Goal: Task Accomplishment & Management: Complete application form

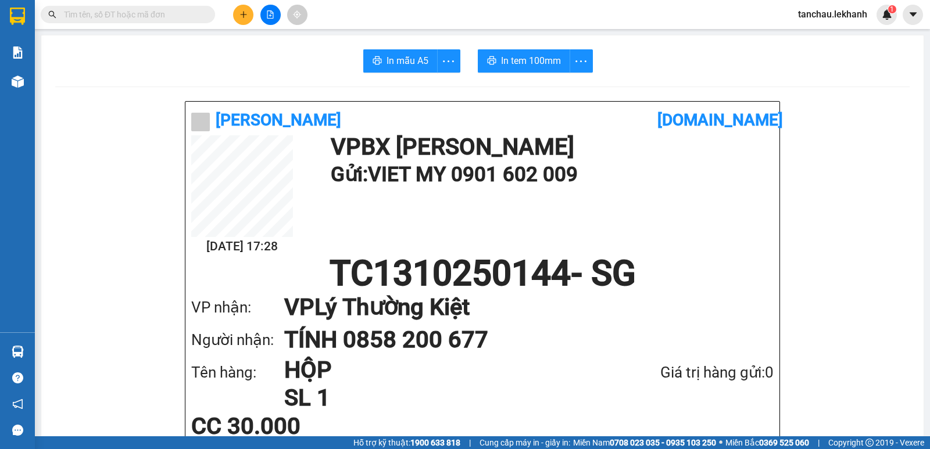
click at [130, 5] on div "Kết quả tìm kiếm ( 0 ) Bộ lọc Ngày tạo đơn gần nhất No Data" at bounding box center [113, 15] width 227 height 20
click at [140, 9] on input "text" at bounding box center [132, 14] width 137 height 13
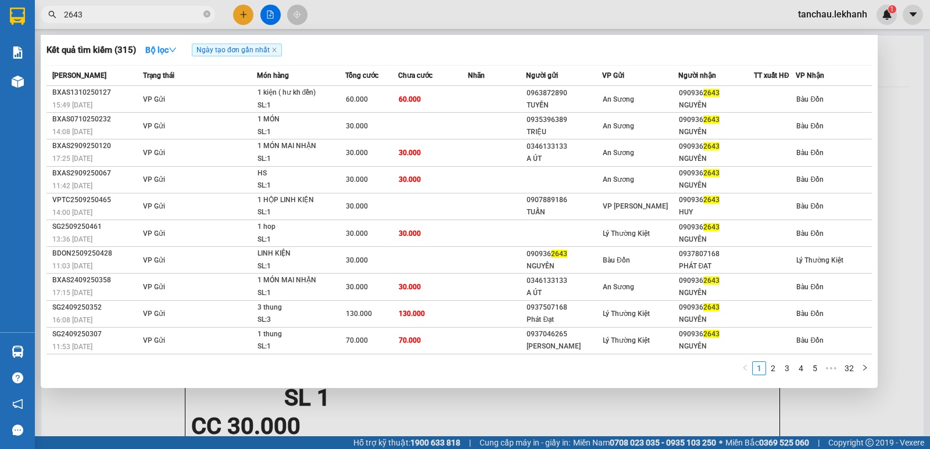
type input "2643"
click at [208, 15] on icon "close-circle" at bounding box center [206, 13] width 7 height 7
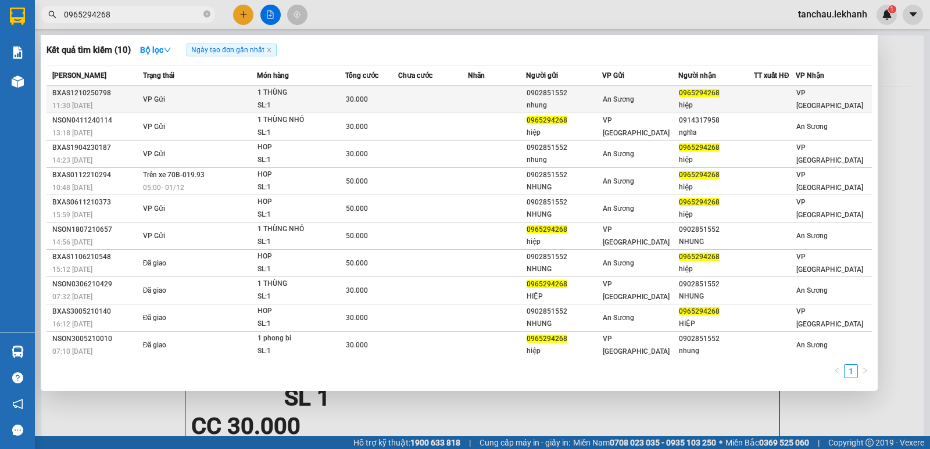
type input "0965294268"
click at [671, 103] on div "An Sương" at bounding box center [640, 99] width 75 height 13
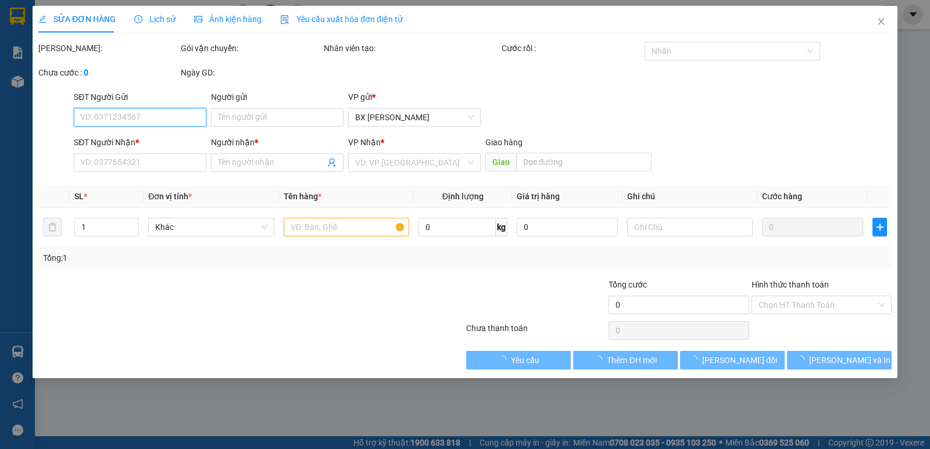
type input "0902851552"
type input "nhung"
type input "0965294268"
type input "hiệp"
type input "30.000"
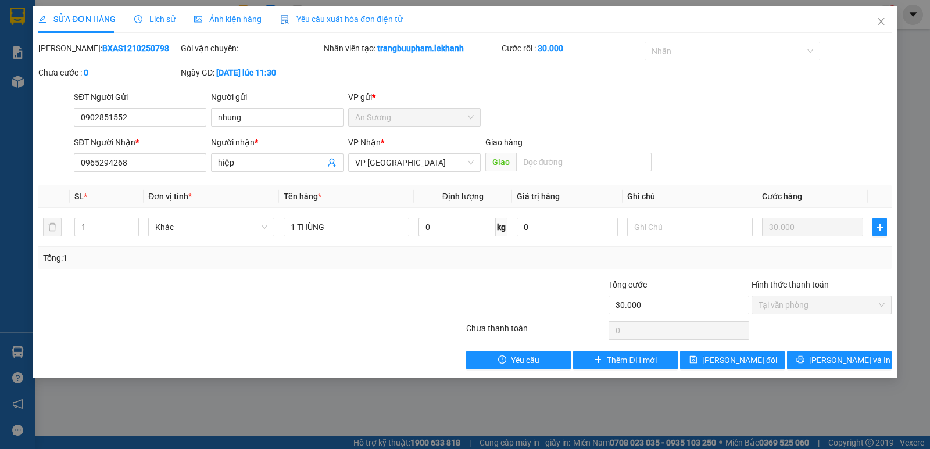
click at [841, 156] on div "SĐT Người [PERSON_NAME] * 0965294268 Người [PERSON_NAME] * [PERSON_NAME] [PERSO…" at bounding box center [483, 156] width 823 height 41
click at [148, 170] on input "0965294268" at bounding box center [140, 162] width 133 height 19
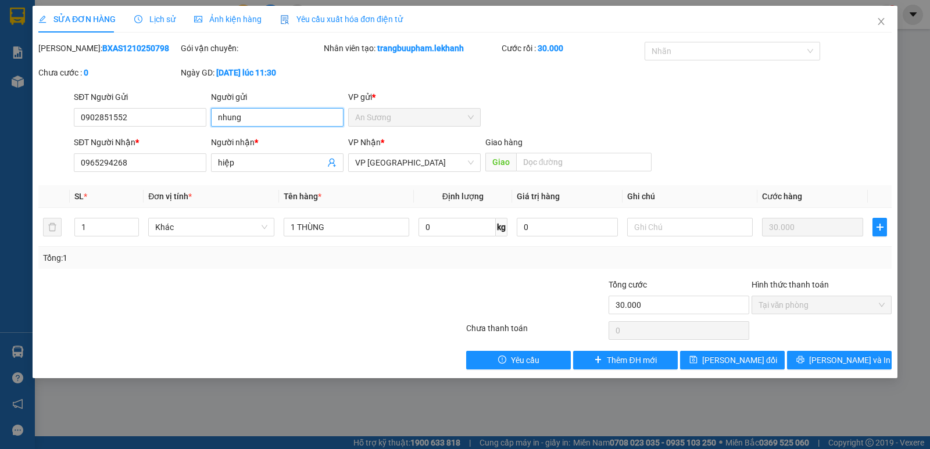
click at [267, 109] on input "nhung" at bounding box center [277, 117] width 133 height 19
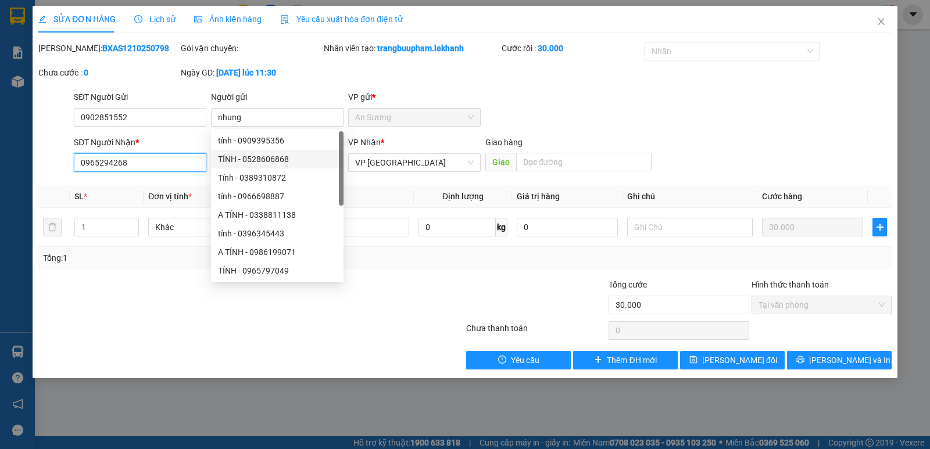
click at [158, 158] on input "0965294268" at bounding box center [140, 162] width 133 height 19
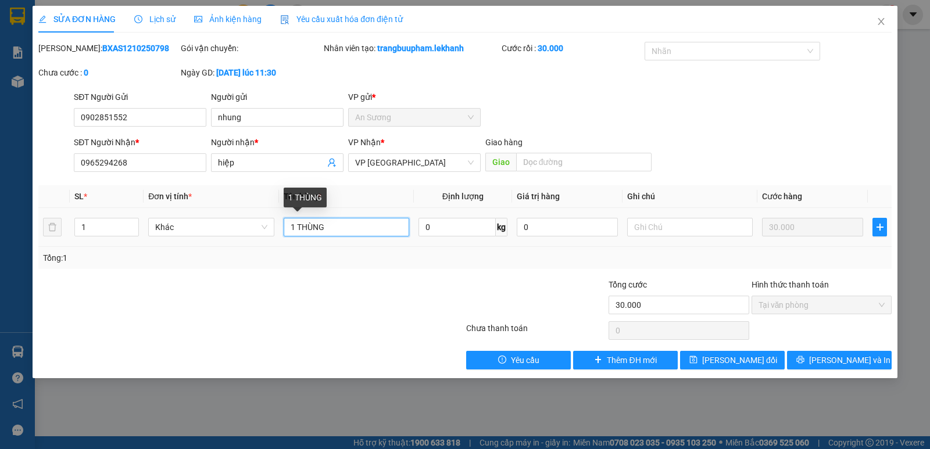
click at [377, 225] on input "1 THÙNG" at bounding box center [347, 227] width 126 height 19
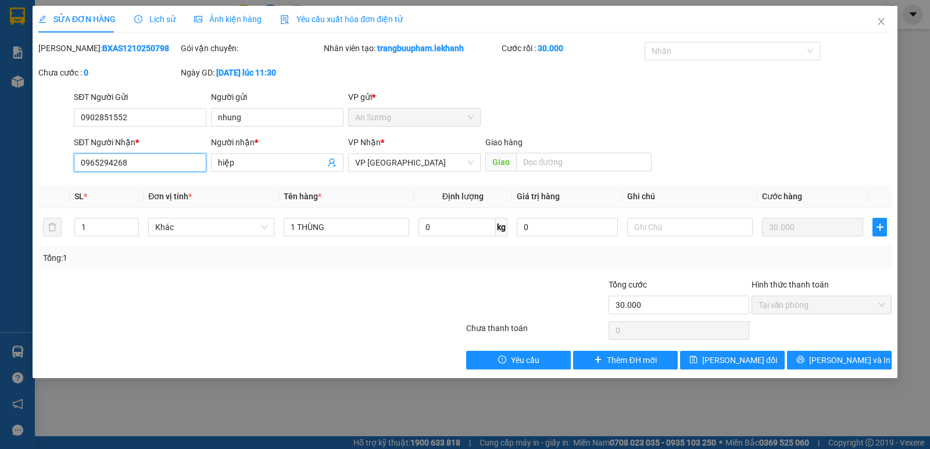
click at [154, 166] on input "0965294268" at bounding box center [140, 162] width 133 height 19
click at [174, 114] on input "0902851552" at bounding box center [140, 117] width 133 height 19
click at [153, 160] on input "0965294268" at bounding box center [140, 162] width 133 height 19
click at [265, 159] on input "hiệp" at bounding box center [271, 162] width 107 height 13
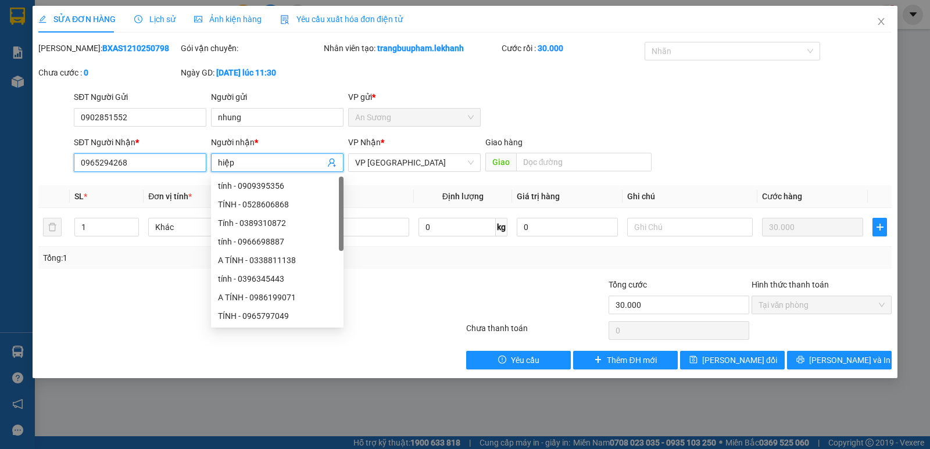
click at [151, 162] on input "0965294268" at bounding box center [140, 162] width 133 height 19
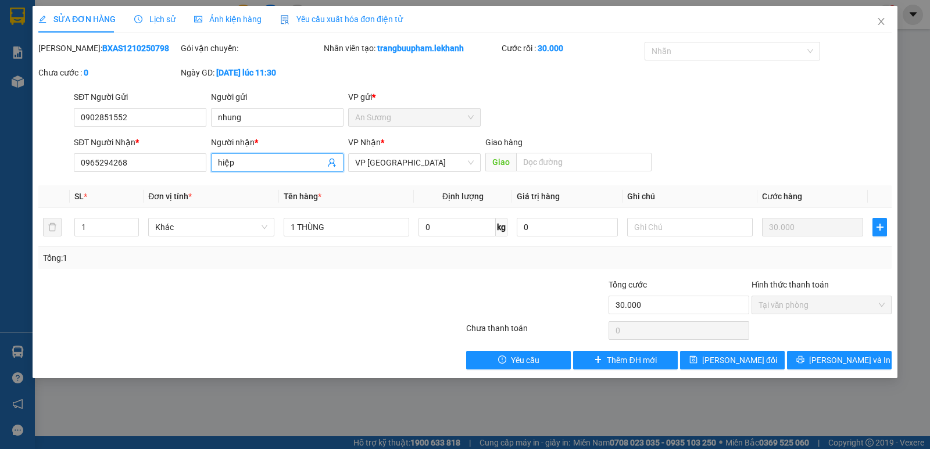
click at [258, 167] on input "hiệp" at bounding box center [271, 162] width 107 height 13
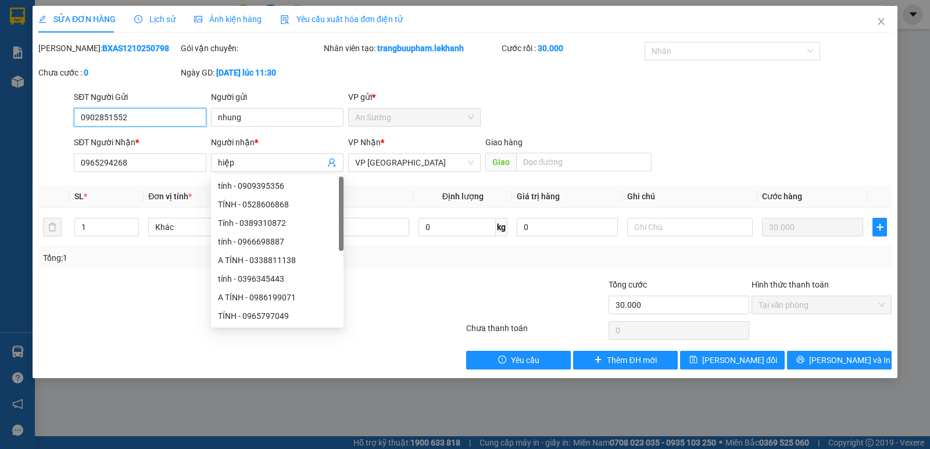
click at [140, 112] on input "0902851552" at bounding box center [140, 117] width 133 height 19
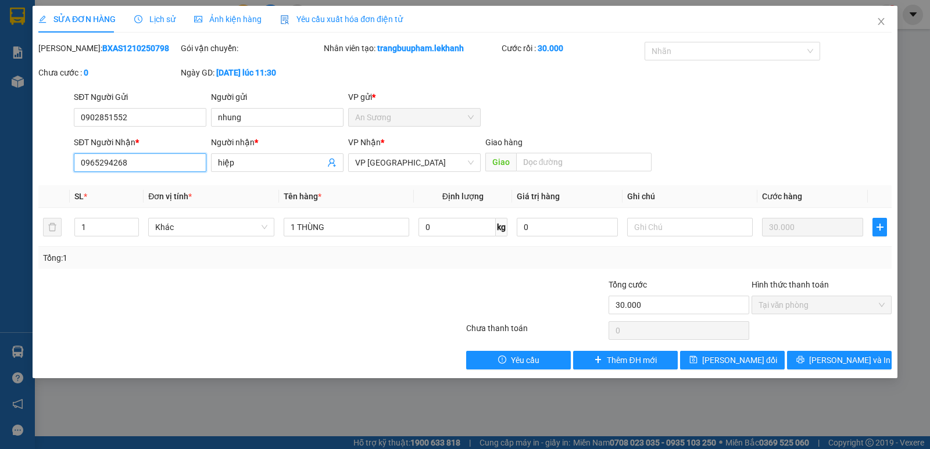
click at [137, 158] on input "0965294268" at bounding box center [140, 162] width 133 height 19
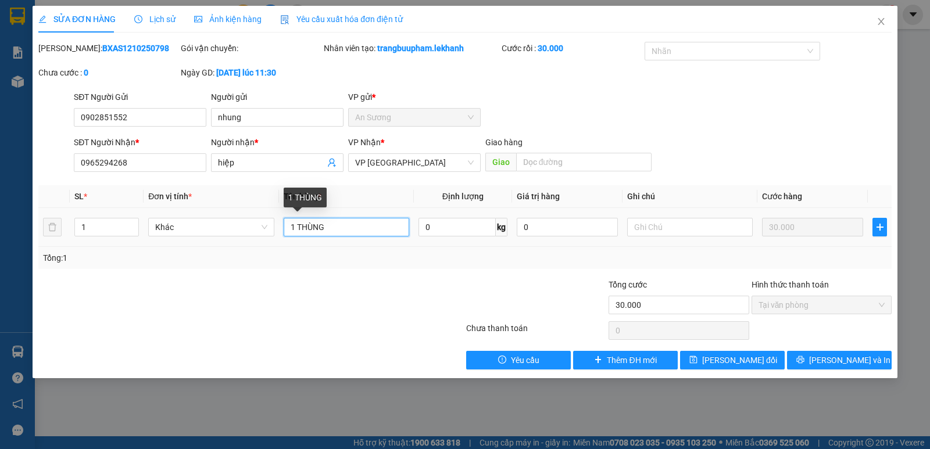
click at [355, 221] on input "1 THÙNG" at bounding box center [347, 227] width 126 height 19
click at [159, 173] on div "SĐT Người [PERSON_NAME] * 0965294268" at bounding box center [140, 156] width 133 height 41
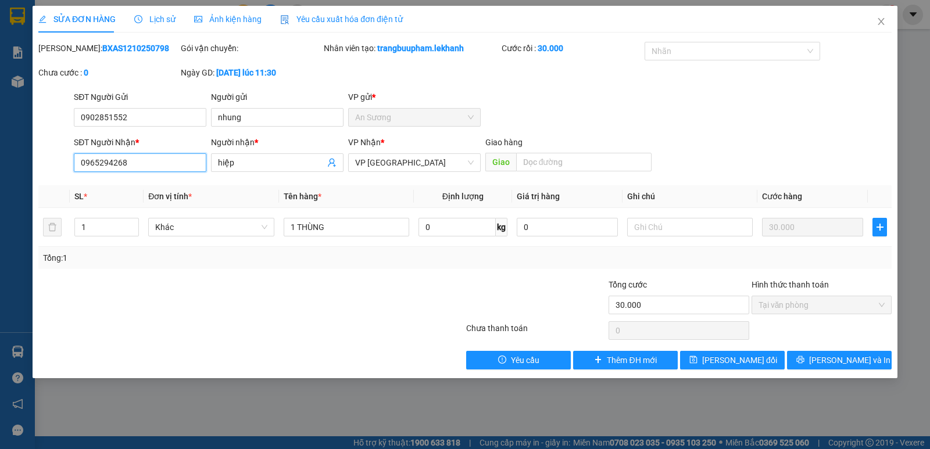
click at [154, 163] on input "0965294268" at bounding box center [140, 162] width 133 height 19
click at [879, 22] on icon "close" at bounding box center [881, 21] width 9 height 9
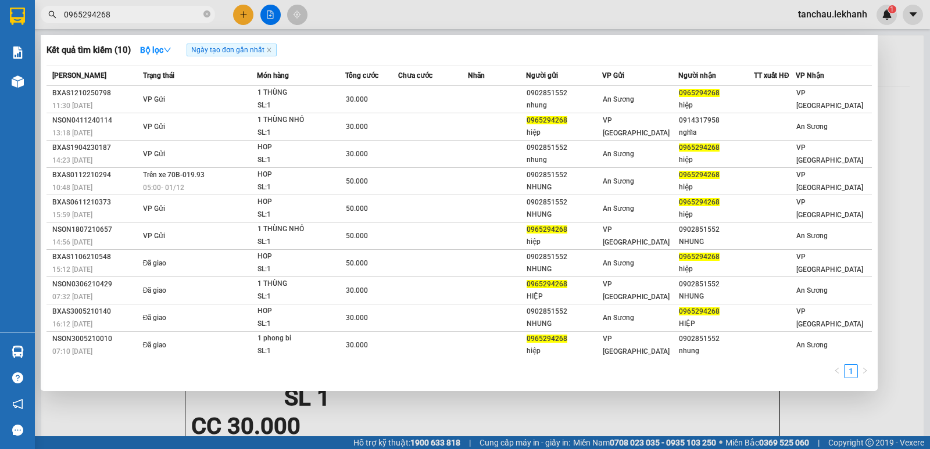
drag, startPoint x: 115, startPoint y: 15, endPoint x: 28, endPoint y: -5, distance: 89.3
click at [28, 0] on html "Kết quả [PERSON_NAME] ( 10 ) Bộ lọc Ngày tạo [PERSON_NAME] nhất Mã ĐH Trạng thá…" at bounding box center [465, 224] width 930 height 449
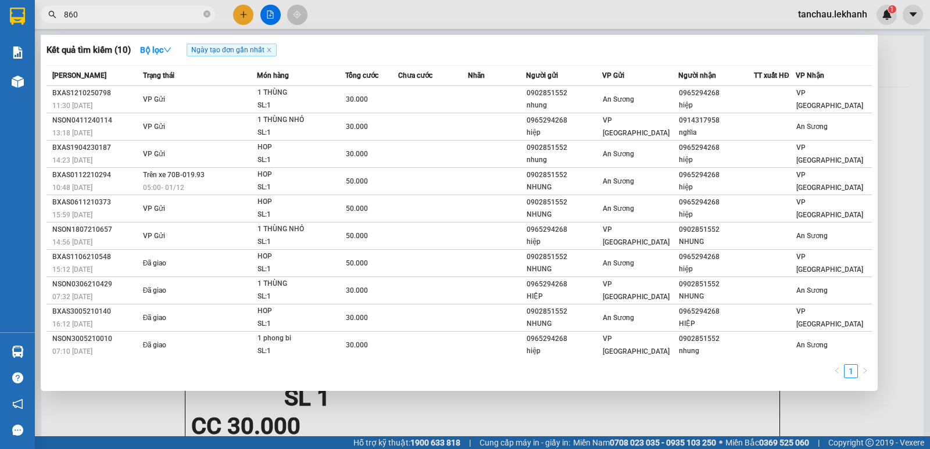
type input "8607"
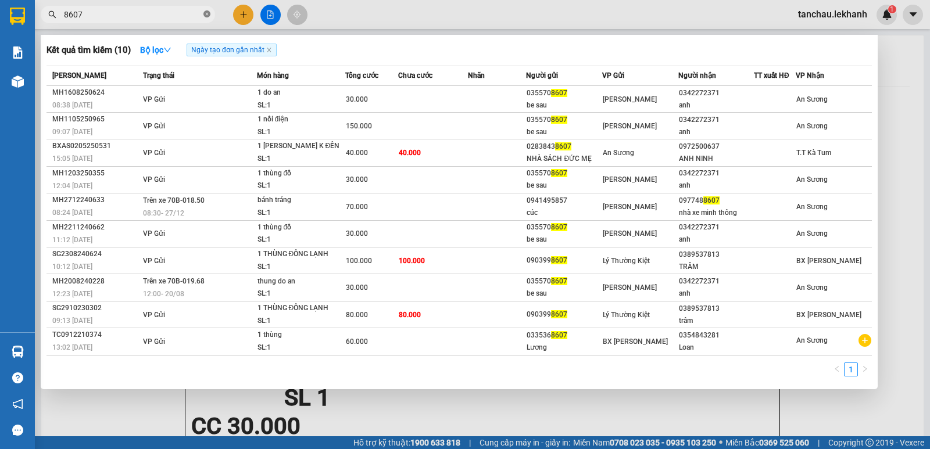
click at [207, 15] on icon "close-circle" at bounding box center [206, 13] width 7 height 7
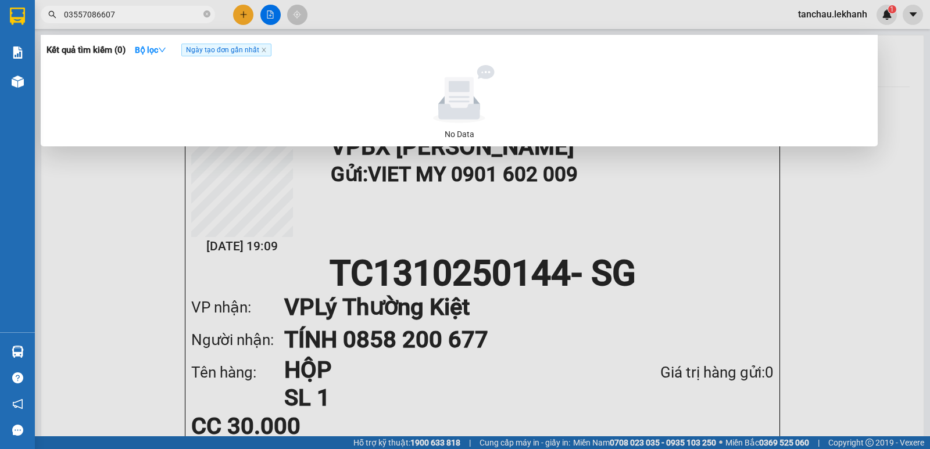
click at [103, 16] on input "03557086607" at bounding box center [132, 14] width 137 height 13
type input "0355708607"
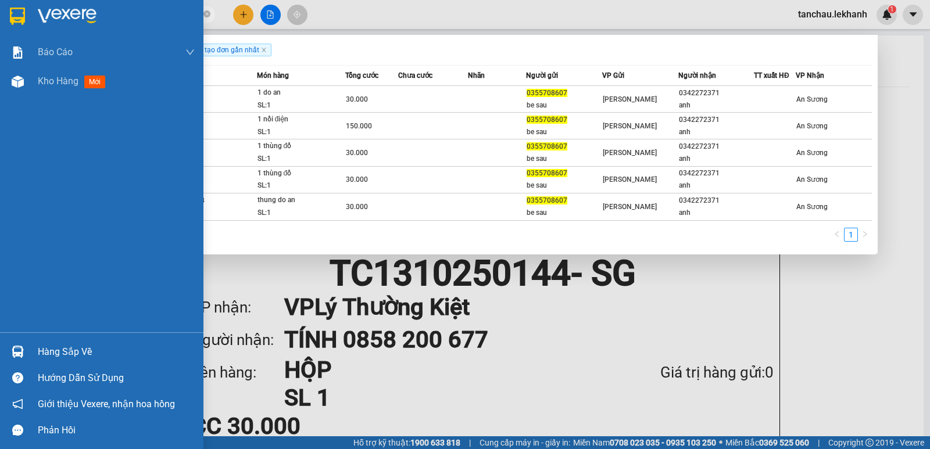
drag, startPoint x: 167, startPoint y: 12, endPoint x: 27, endPoint y: 28, distance: 141.1
click at [27, 28] on section "Kết quả [PERSON_NAME] ( 5 ) Bộ lọc Ngày tạo [PERSON_NAME] nhất Mã ĐH Trạng thái…" at bounding box center [465, 224] width 930 height 449
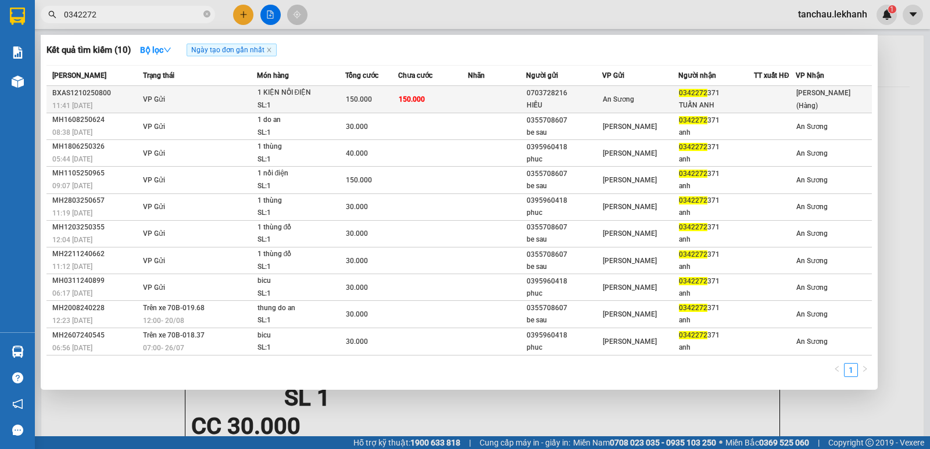
type input "0342272"
click at [760, 102] on div at bounding box center [775, 100] width 41 height 12
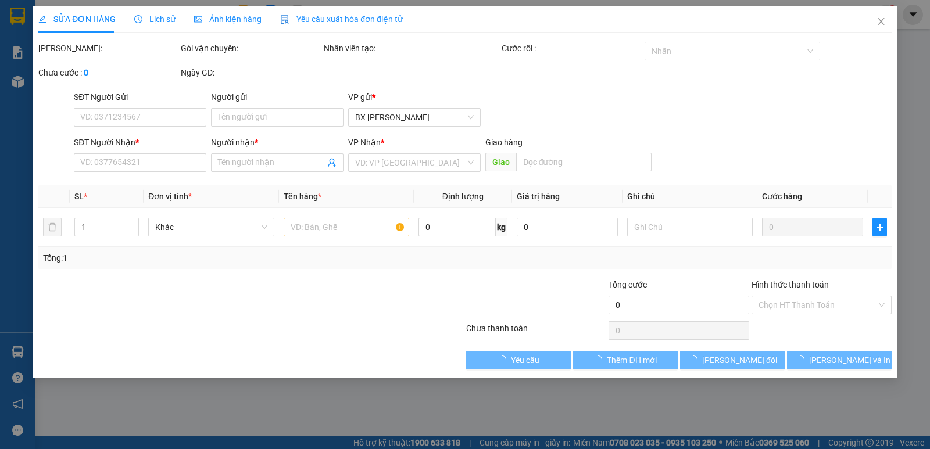
type input "0703728216"
type input "HIẾU"
type input "0342272371"
type input "TUẤN ANH"
type input "150.000"
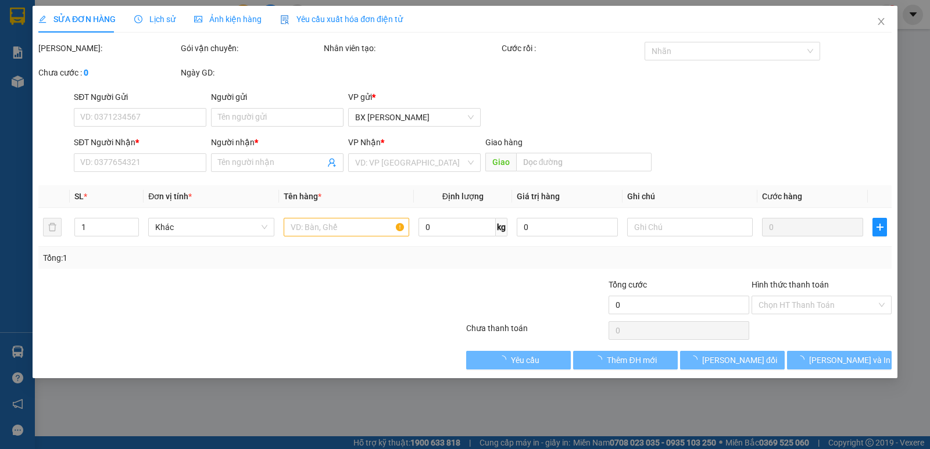
type input "150.000"
